Goal: Complete application form

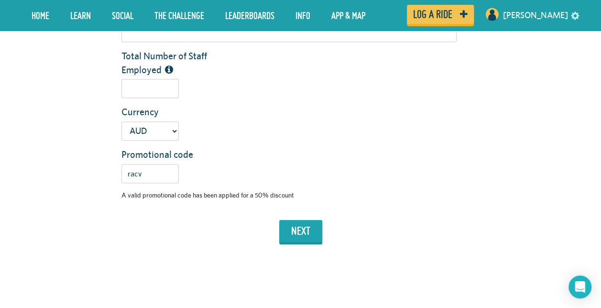
scroll to position [322, 0]
click at [149, 177] on input "racv" at bounding box center [149, 173] width 57 height 19
click at [250, 168] on div "racv" at bounding box center [289, 173] width 350 height 19
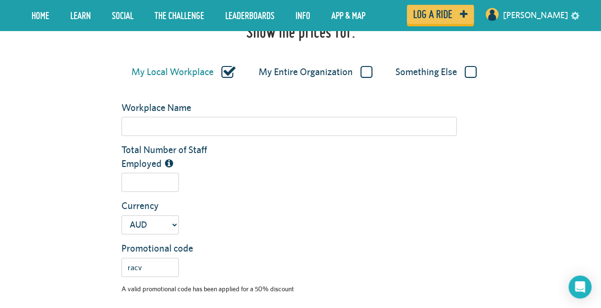
scroll to position [219, 0]
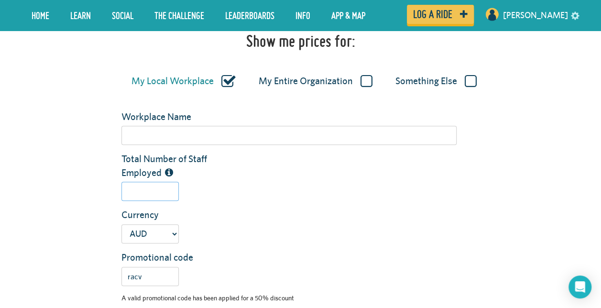
click at [171, 197] on input "Total Number of Staff Employed" at bounding box center [149, 191] width 57 height 19
type input "5"
click at [181, 142] on input "Workplace Name" at bounding box center [288, 135] width 335 height 19
click at [241, 139] on input "Workplace Name" at bounding box center [288, 135] width 335 height 19
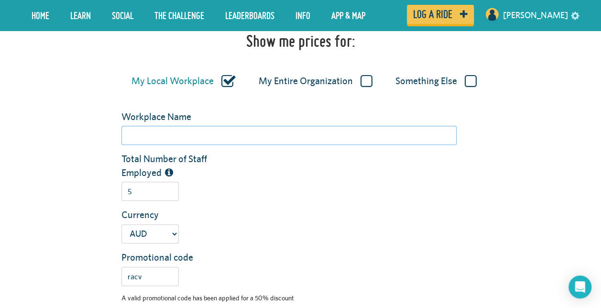
click at [241, 139] on input "Workplace Name" at bounding box center [288, 135] width 335 height 19
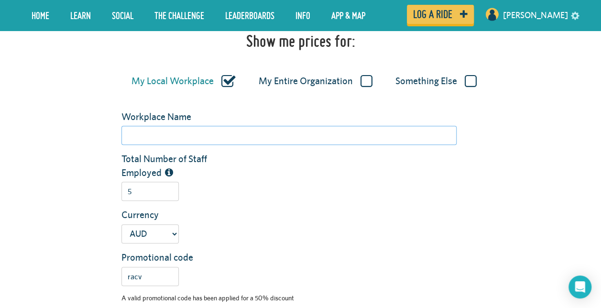
click at [241, 139] on input "Workplace Name" at bounding box center [288, 135] width 335 height 19
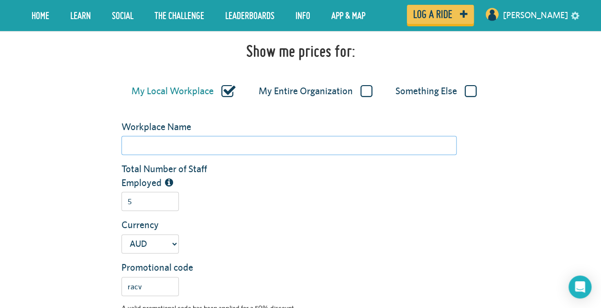
scroll to position [207, 0]
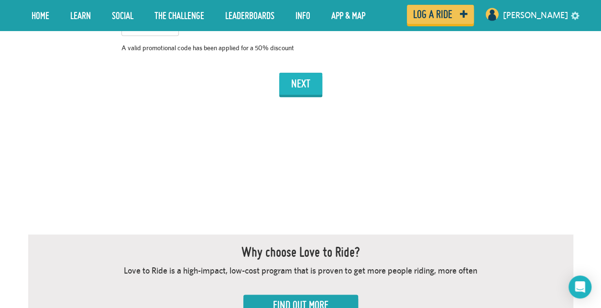
type input "Ride"
click at [302, 78] on button "next" at bounding box center [300, 84] width 43 height 22
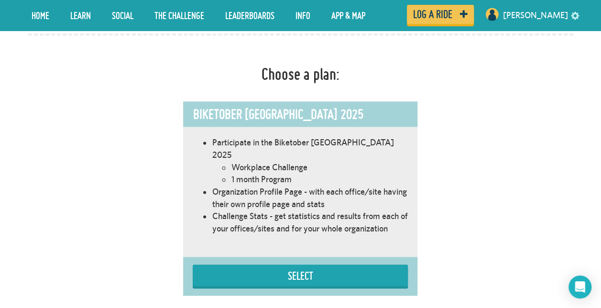
scroll to position [598, 0]
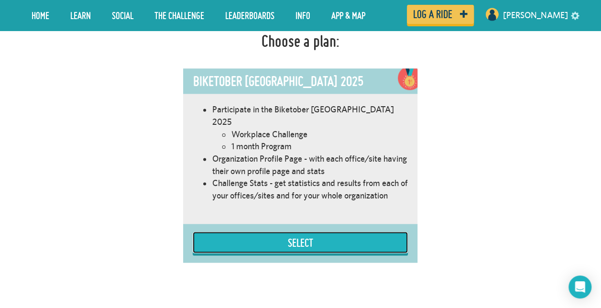
click at [283, 232] on button "Select" at bounding box center [300, 243] width 215 height 22
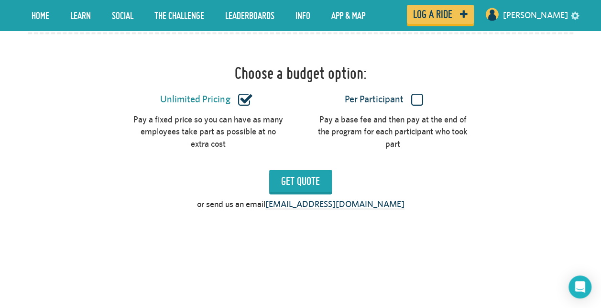
scroll to position [857, 0]
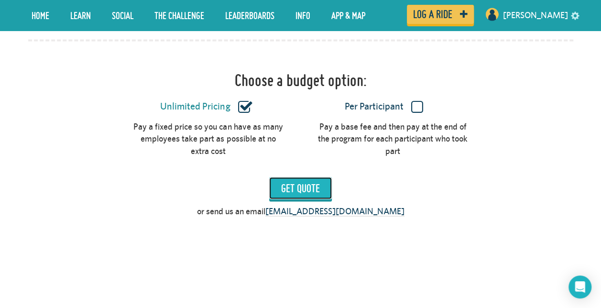
drag, startPoint x: 308, startPoint y: 172, endPoint x: 296, endPoint y: 172, distance: 12.4
click at [296, 177] on input "Get Quote" at bounding box center [300, 188] width 63 height 22
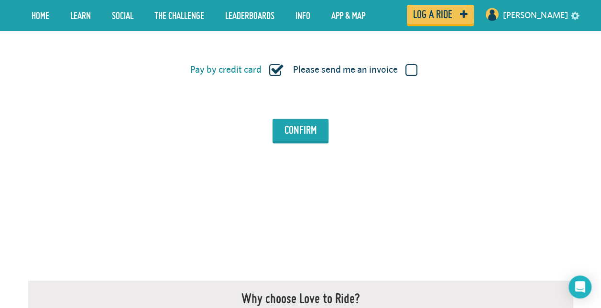
scroll to position [1175, 0]
